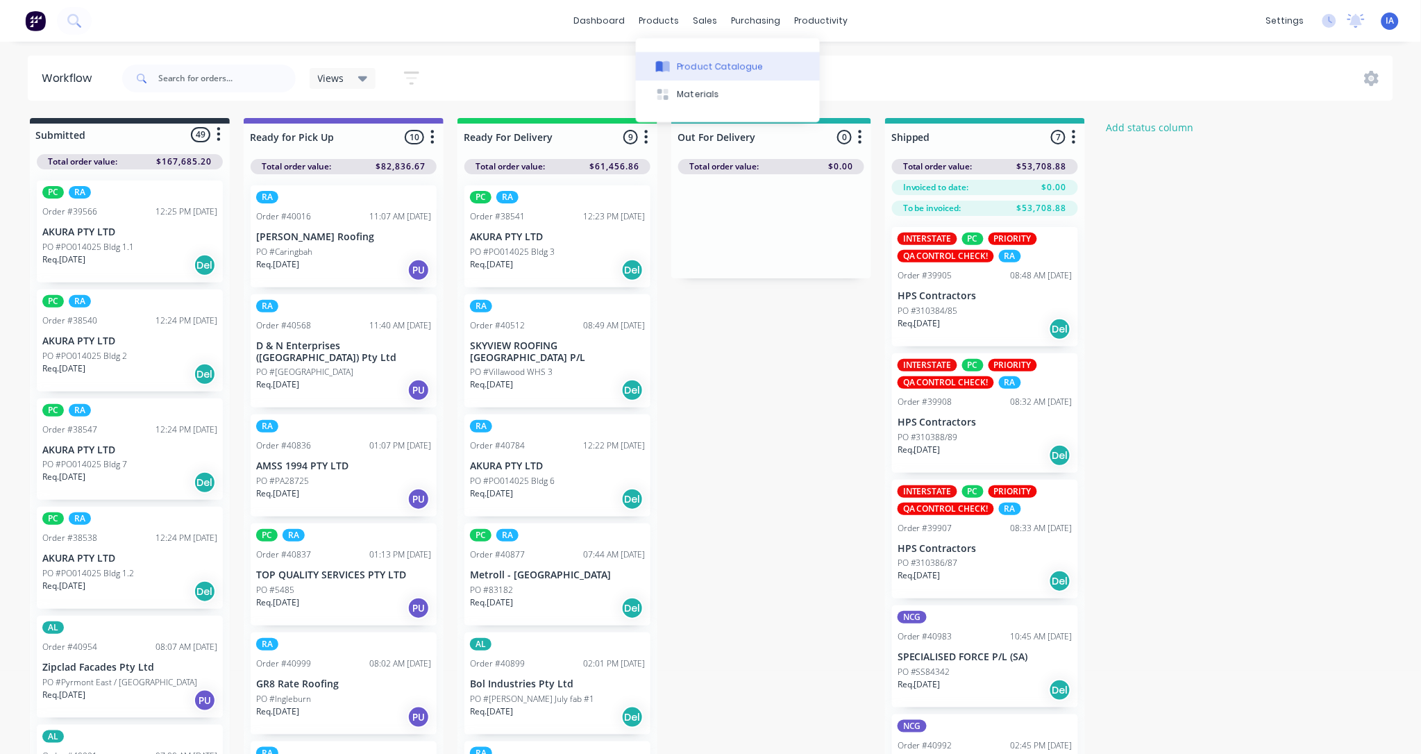
click at [727, 65] on div "Product Catalogue" at bounding box center [720, 66] width 86 height 12
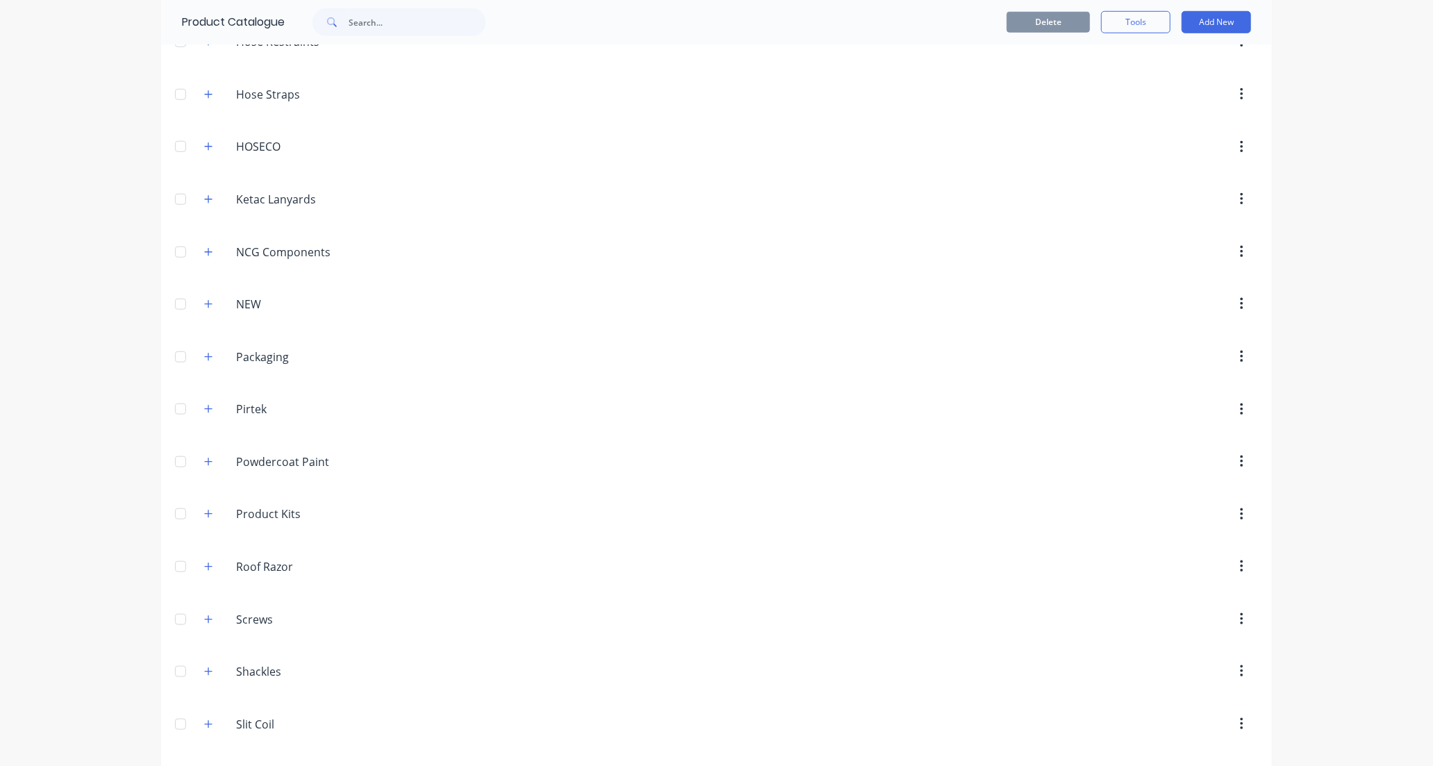
scroll to position [694, 0]
click at [205, 522] on icon "button" at bounding box center [209, 519] width 8 height 8
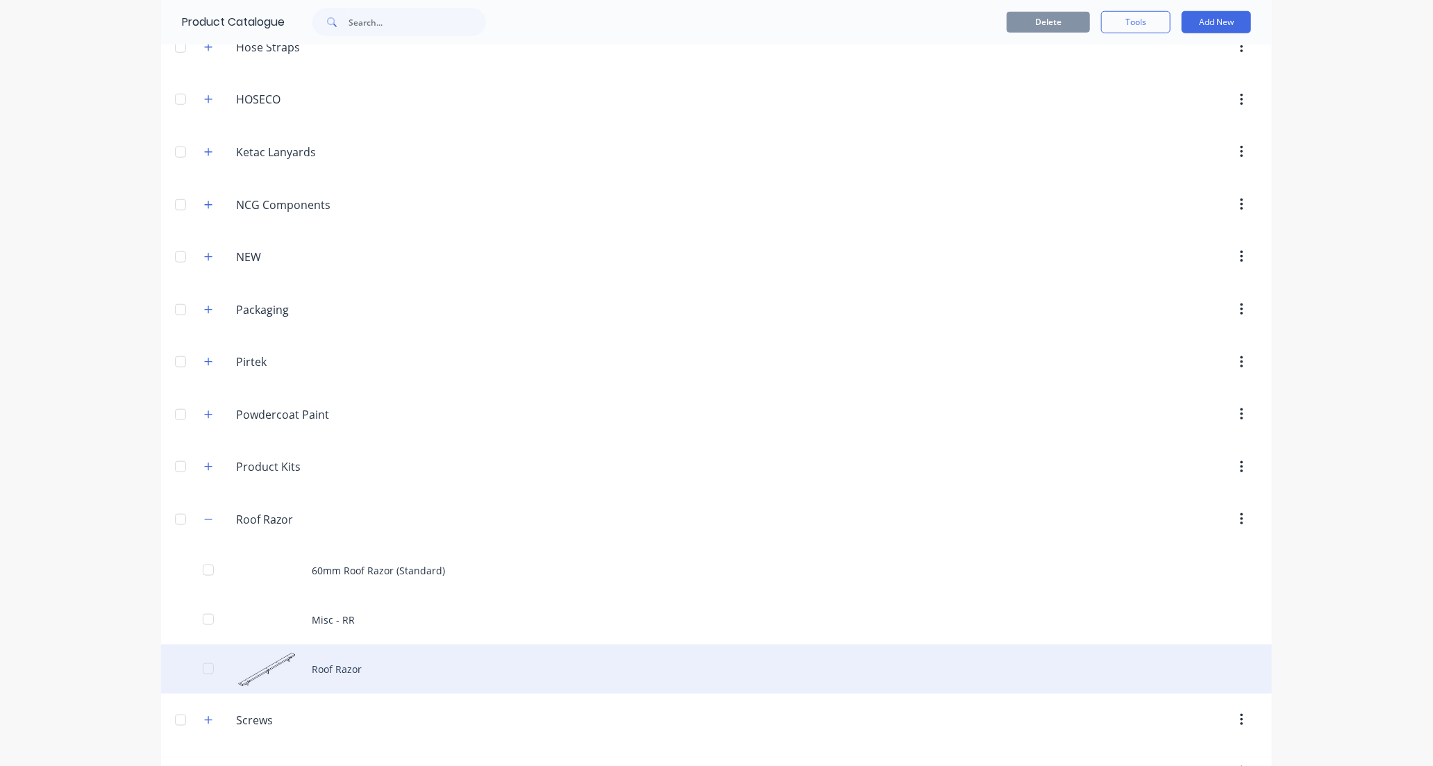
click at [380, 676] on div "Roof Razor" at bounding box center [716, 668] width 1111 height 49
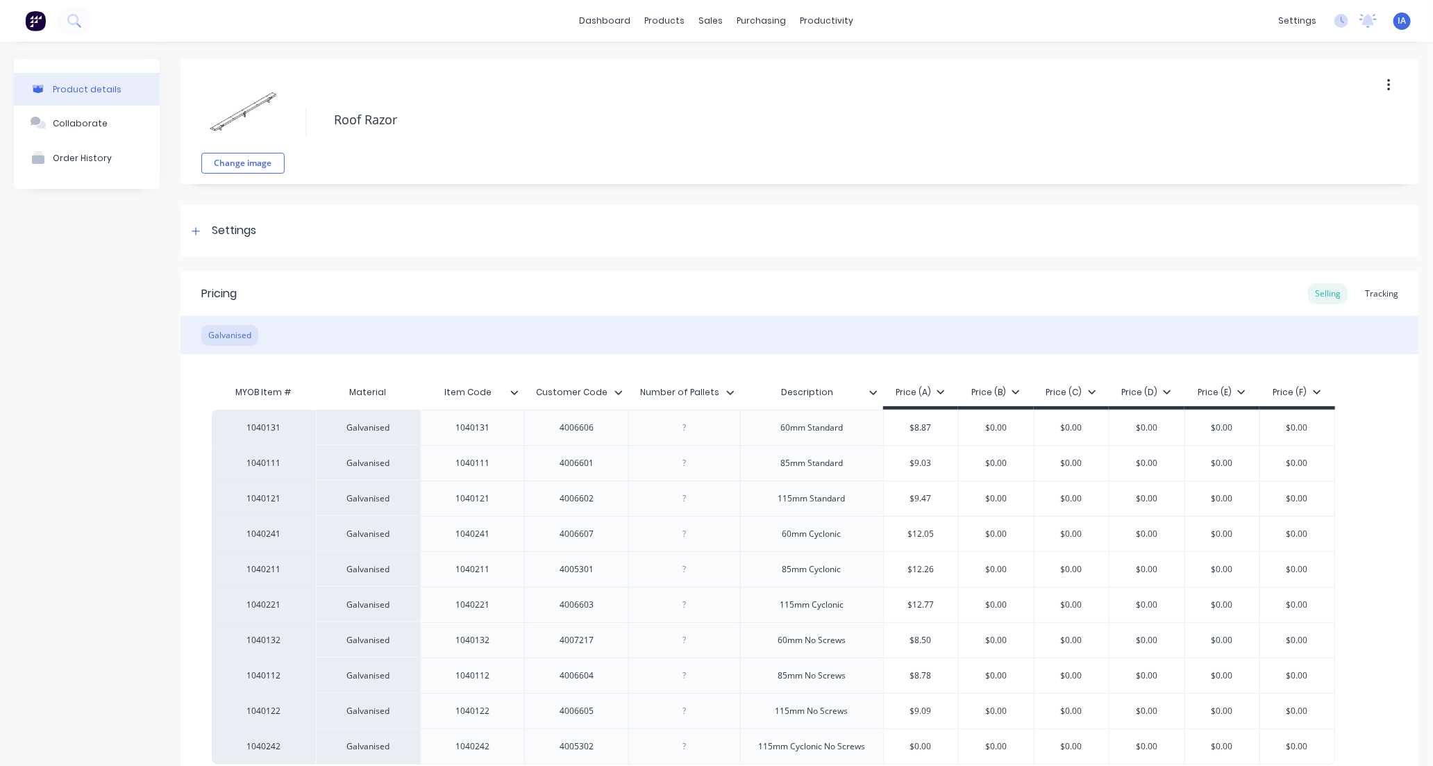
type textarea "x"
click at [1370, 288] on div "Tracking" at bounding box center [1381, 293] width 47 height 21
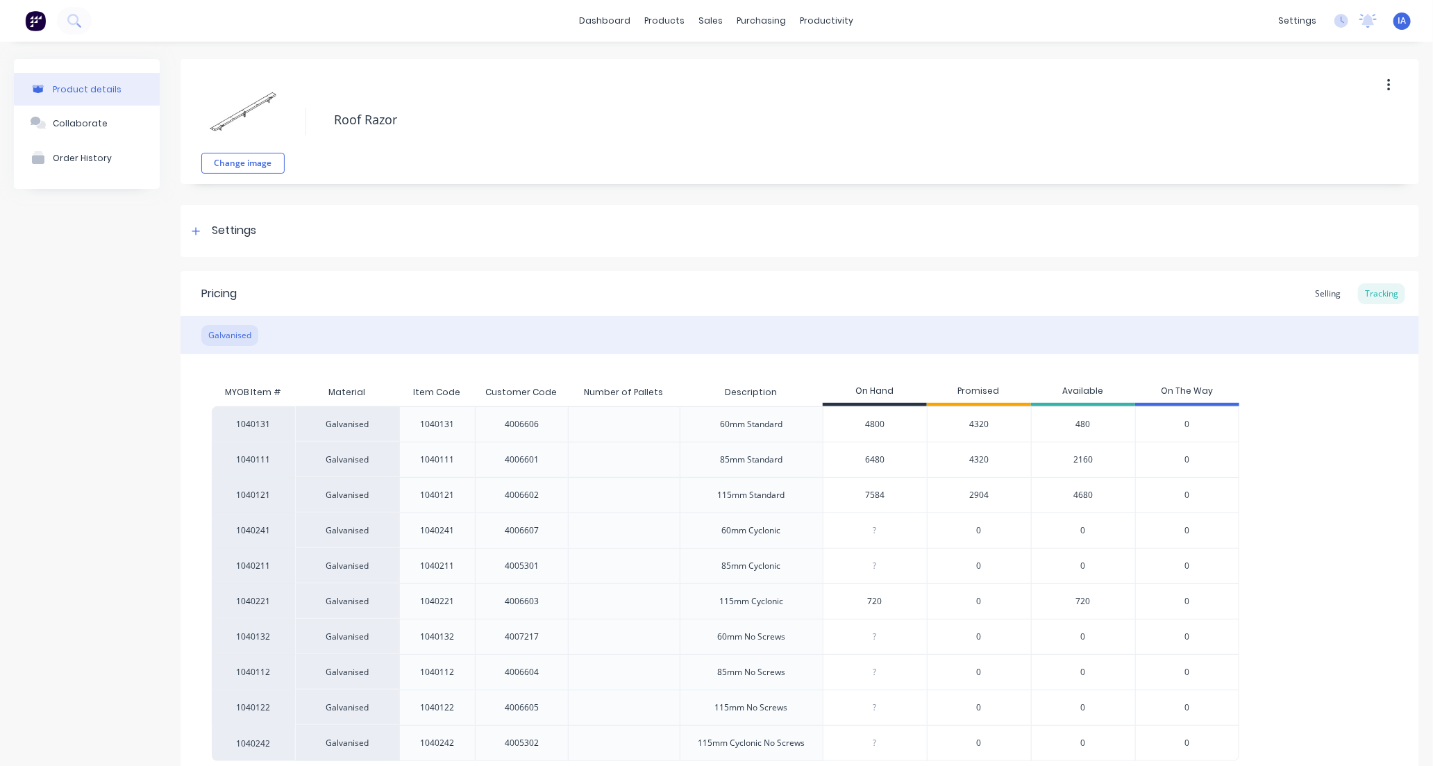
click at [863, 425] on input "4800" at bounding box center [874, 424] width 103 height 12
type input "0"
type textarea "x"
type input "504"
type textarea "x"
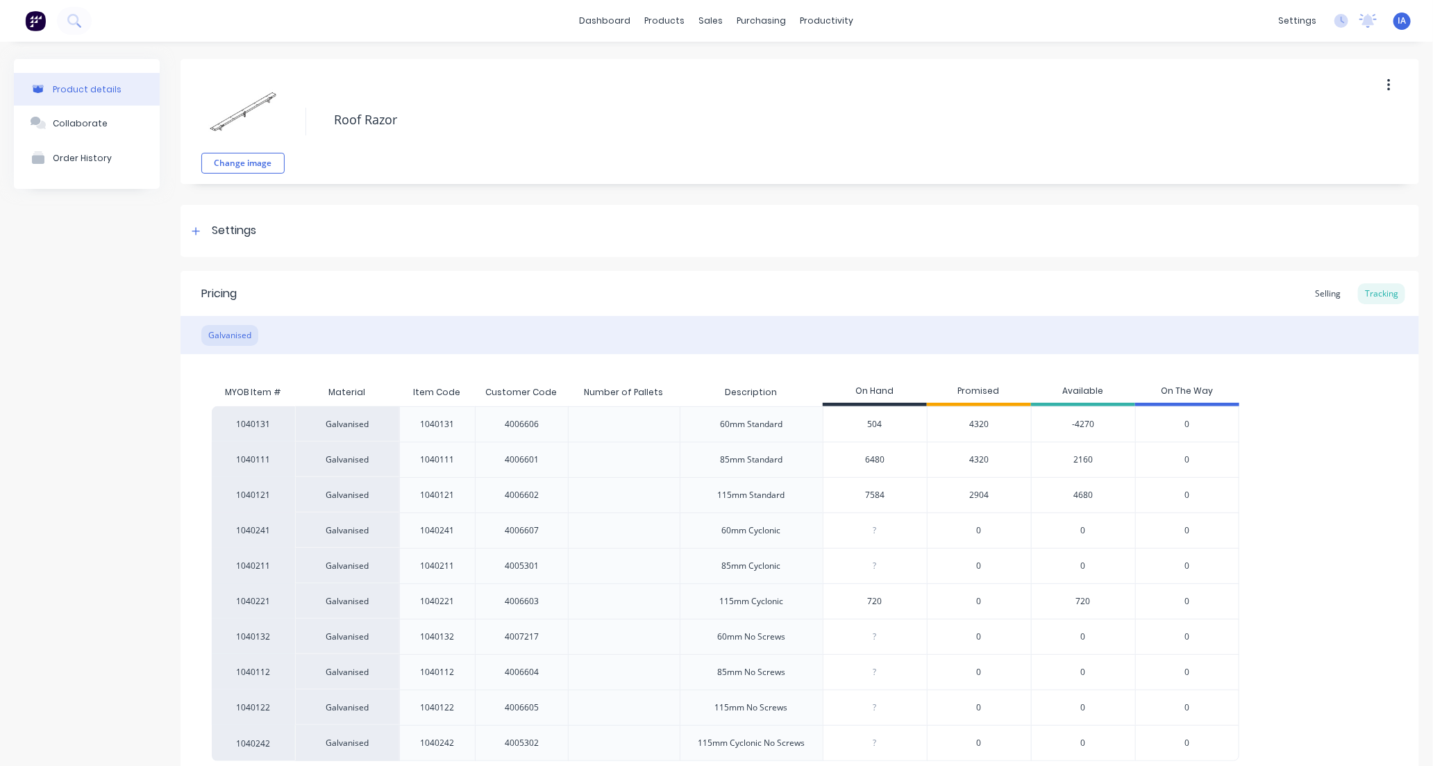
type input "5040"
type textarea "x"
type input "5040"
click at [851, 456] on input "6480" at bounding box center [874, 459] width 103 height 12
click at [871, 458] on input "6480" at bounding box center [874, 459] width 103 height 12
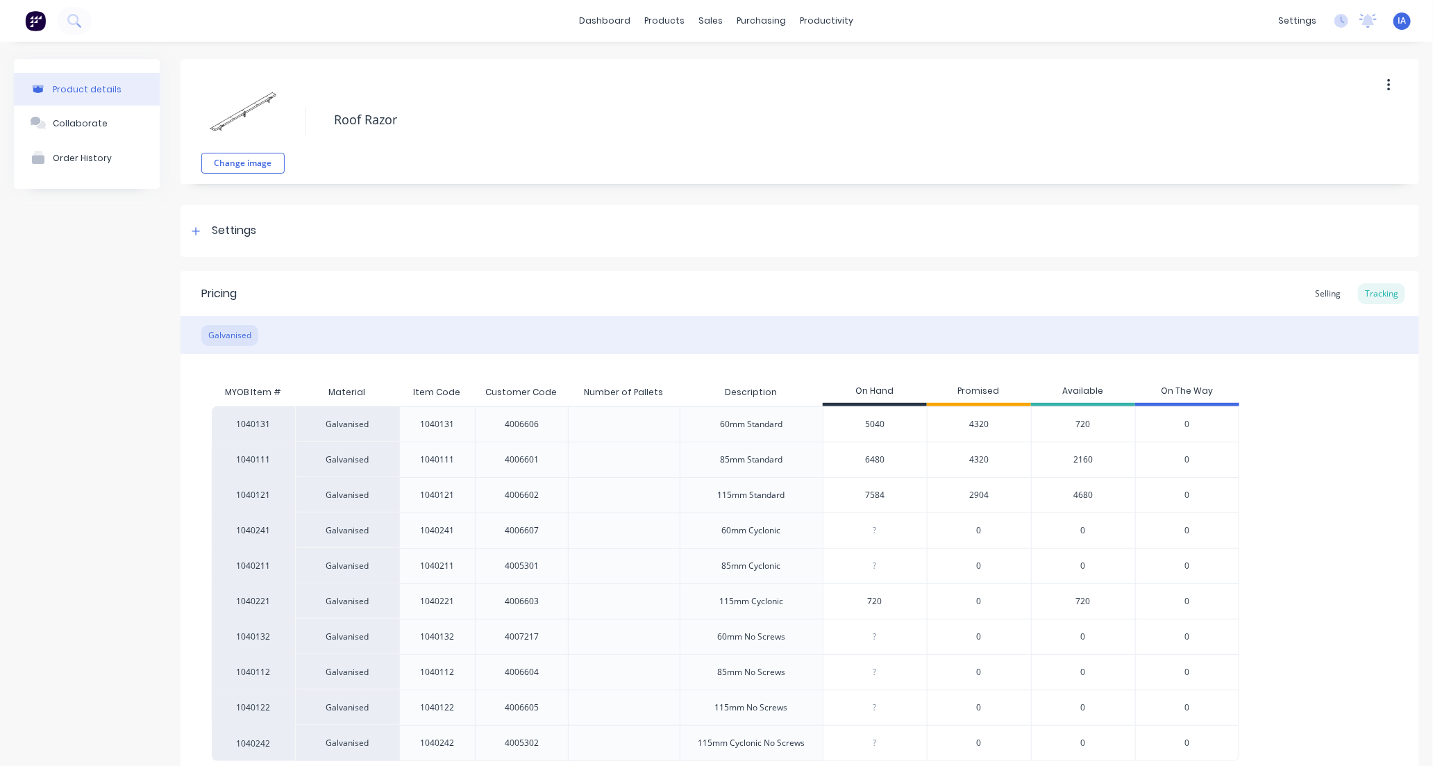
type input "680"
type textarea "x"
type input "60"
type textarea "x"
type input "6660"
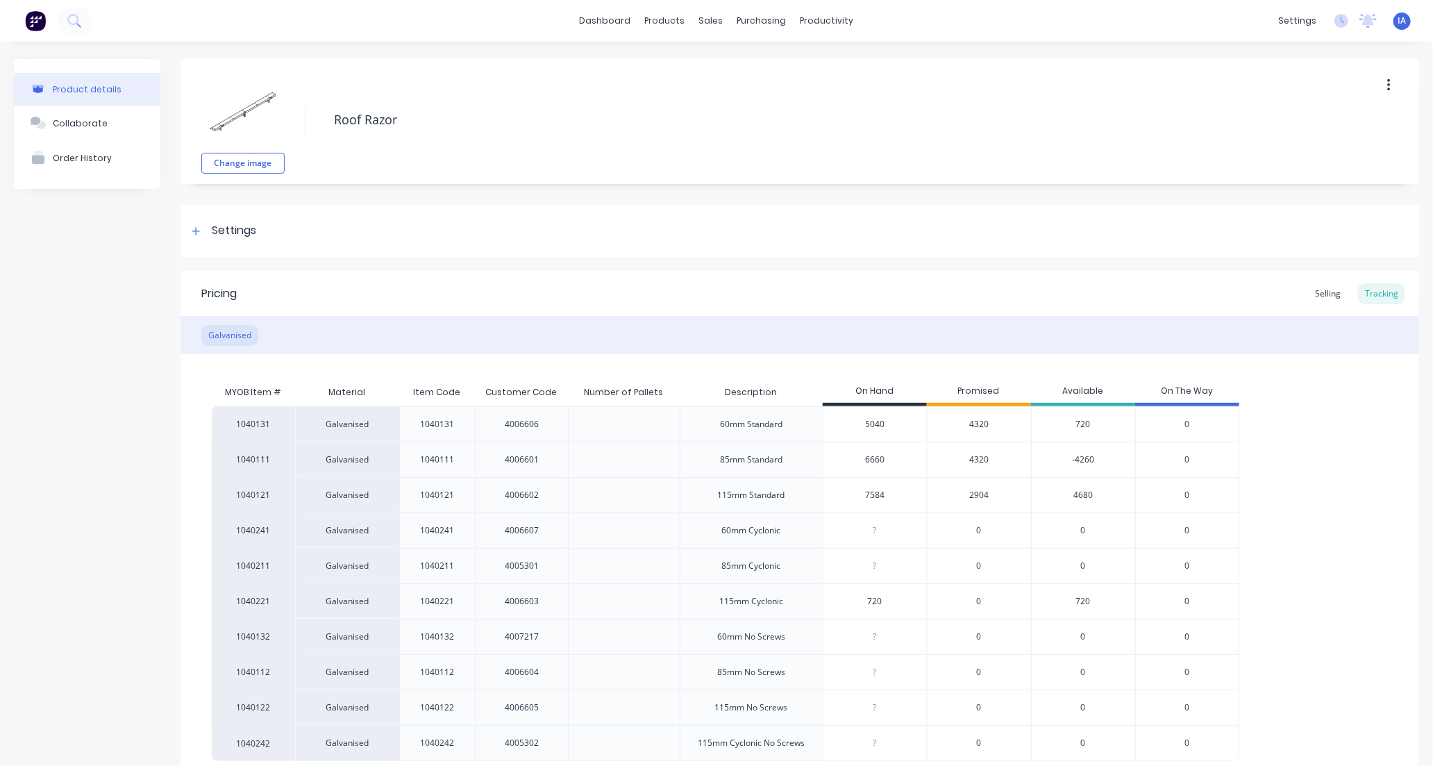
type textarea "x"
type input "6660"
click at [861, 505] on div "7584" at bounding box center [874, 495] width 103 height 35
click at [862, 494] on input "7584" at bounding box center [874, 495] width 103 height 12
type input "4"
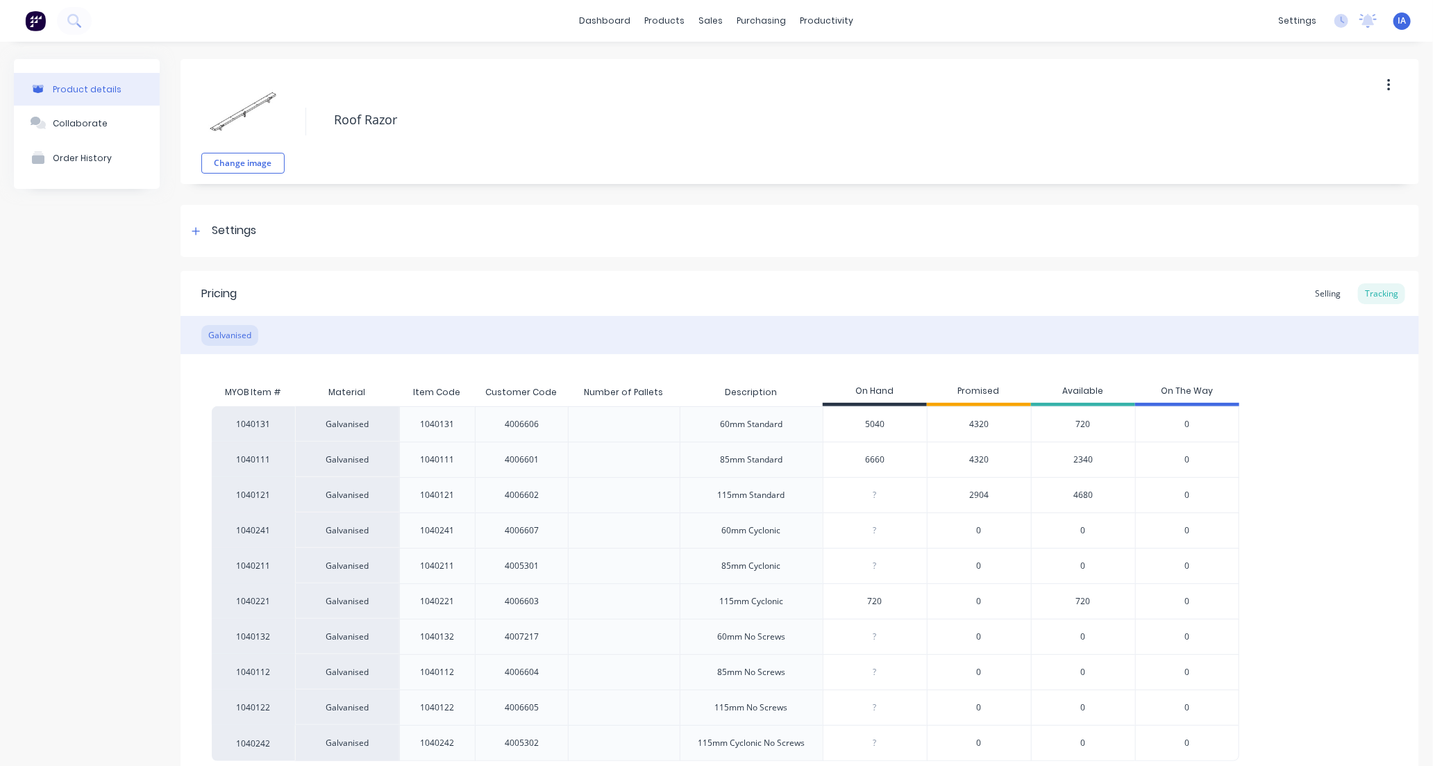
type textarea "x"
type input "8"
type textarea "x"
type input "8124"
type textarea "x"
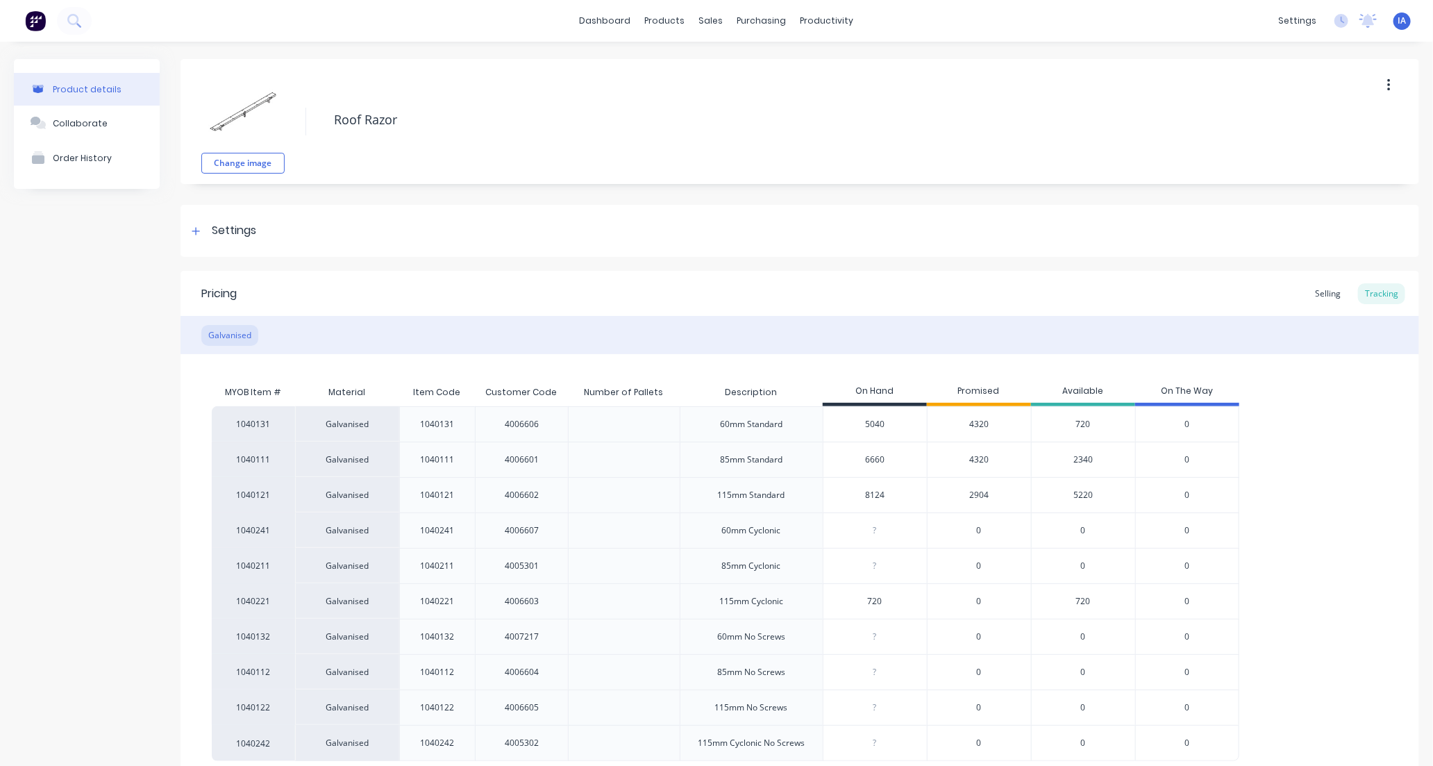
type input "8124"
click at [1304, 493] on div "1040131 Galvanised 1040131 4006606 60mm Standard 5040 5040 4320 720 0 1040111 G…" at bounding box center [800, 583] width 1176 height 355
click at [1300, 493] on div "1040131 Galvanised 1040131 4006606 60mm Standard 5040 5040 4320 720 0 1040111 G…" at bounding box center [800, 583] width 1176 height 355
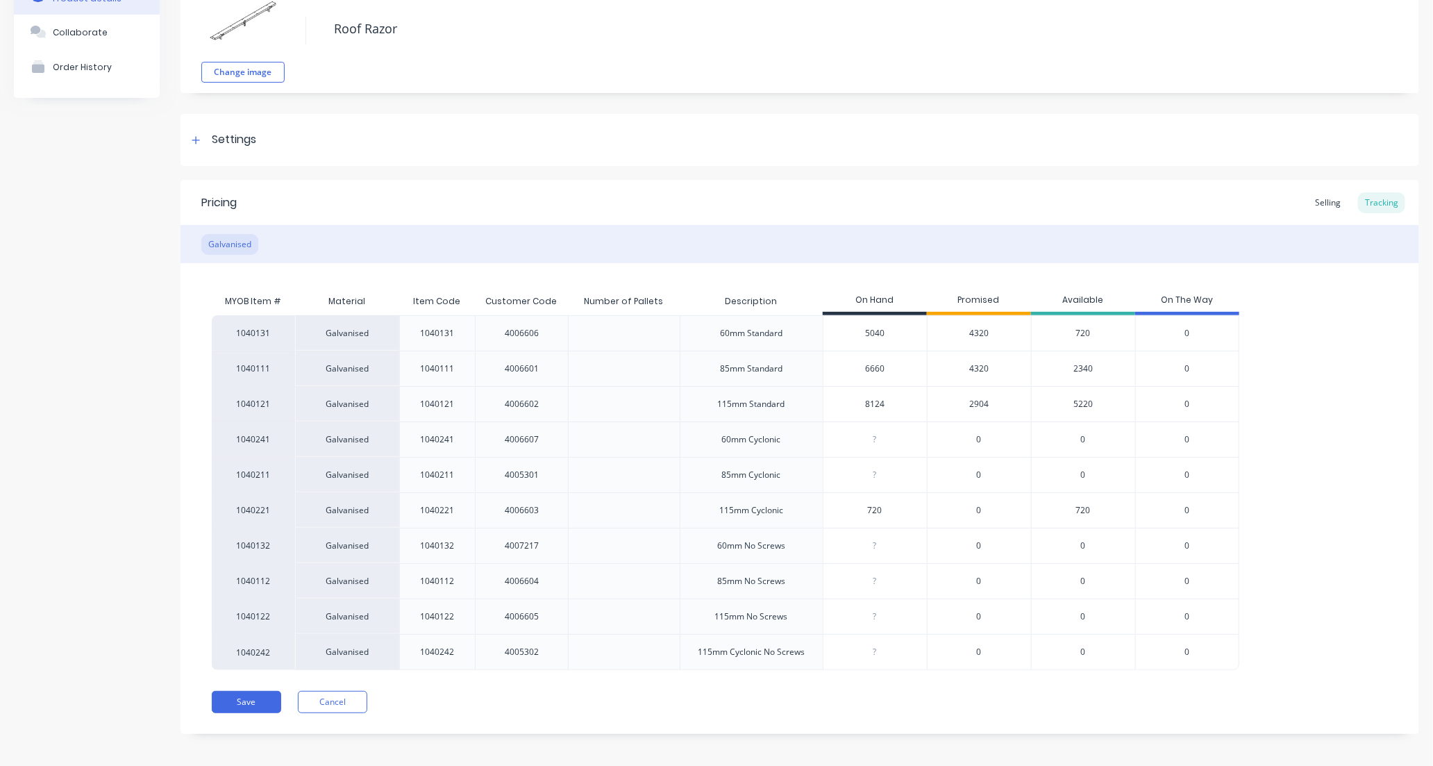
scroll to position [98, 0]
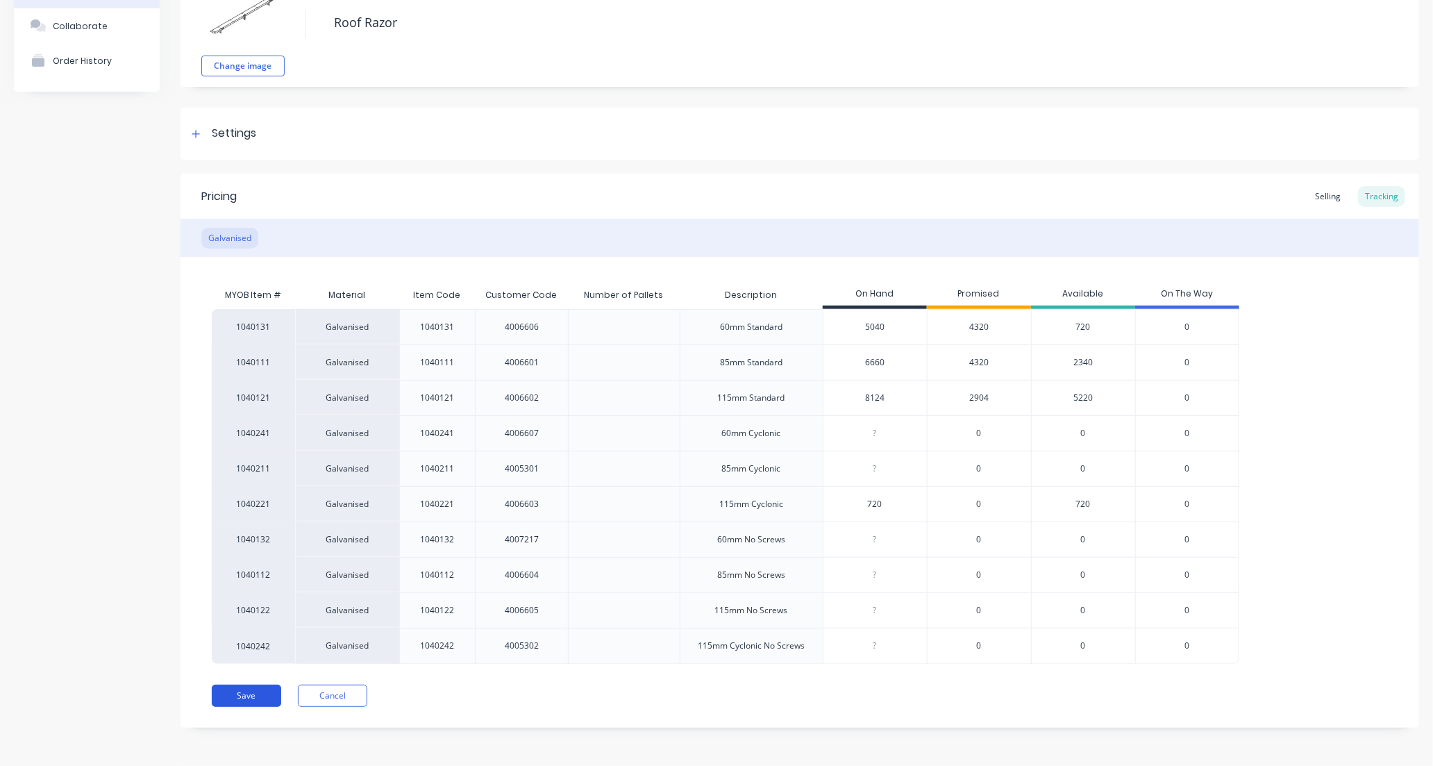
click at [245, 696] on button "Save" at bounding box center [246, 695] width 69 height 22
type textarea "x"
